Goal: Answer question/provide support

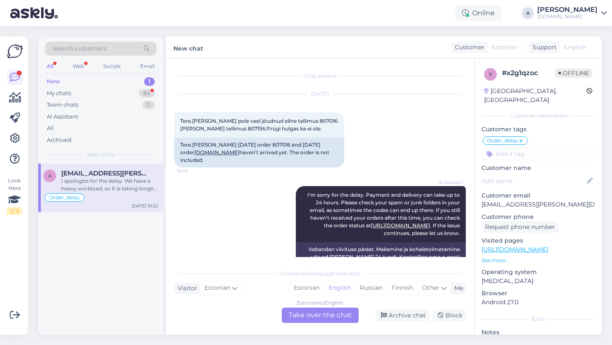
scroll to position [2182, 0]
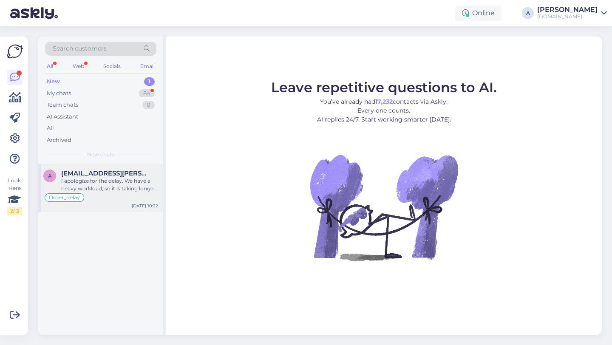
click at [116, 185] on div "I apologize for the delay. We have a heavy workload, so it is taking longer to …" at bounding box center [109, 184] width 97 height 15
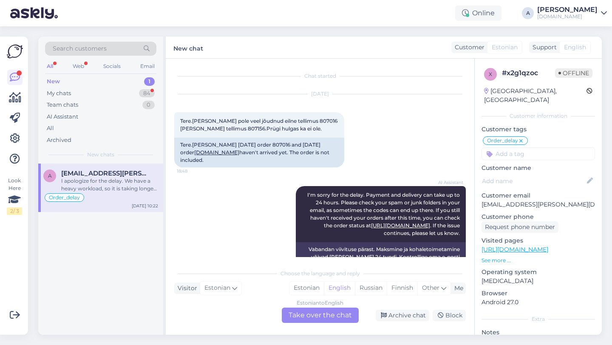
scroll to position [2182, 0]
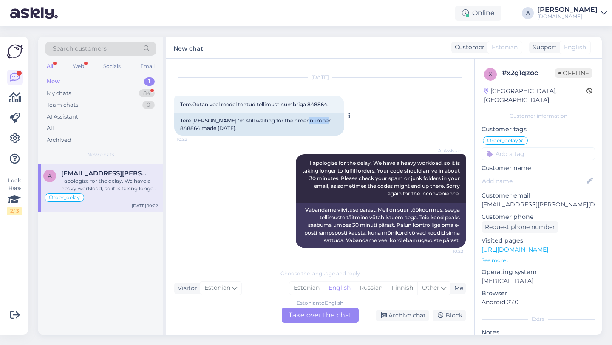
drag, startPoint x: 325, startPoint y: 121, endPoint x: 306, endPoint y: 121, distance: 19.6
click at [306, 121] on div "Tere.[PERSON_NAME] 'm still waiting for the order number 848864 made [DATE]." at bounding box center [259, 124] width 170 height 22
copy div "848864"
click at [414, 316] on div "Archive chat" at bounding box center [403, 315] width 54 height 11
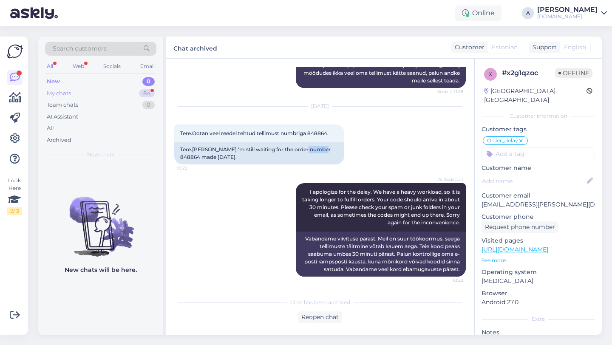
click at [145, 94] on div "84" at bounding box center [147, 93] width 16 height 9
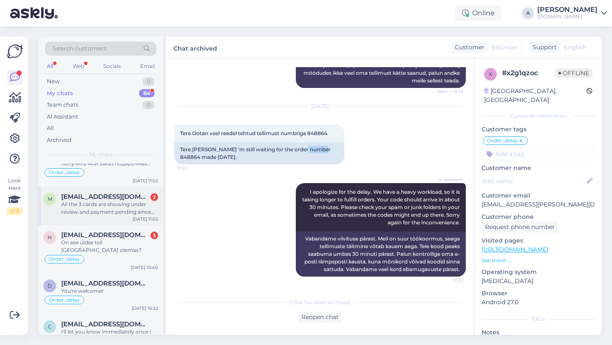
scroll to position [0, 0]
